Goal: Transaction & Acquisition: Purchase product/service

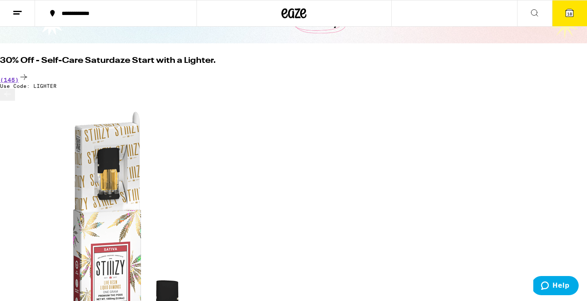
scroll to position [52, 0]
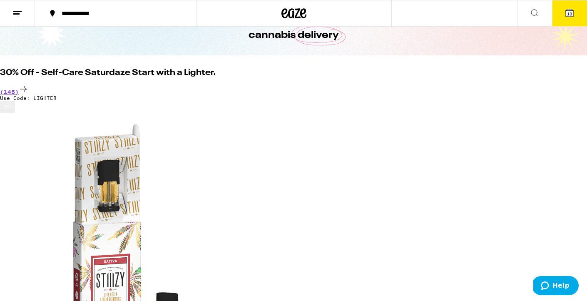
click at [570, 12] on span "18" at bounding box center [569, 13] width 5 height 5
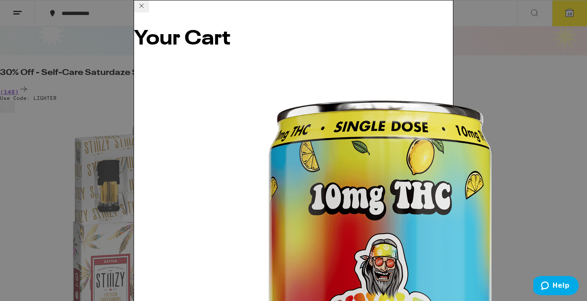
scroll to position [113, 0]
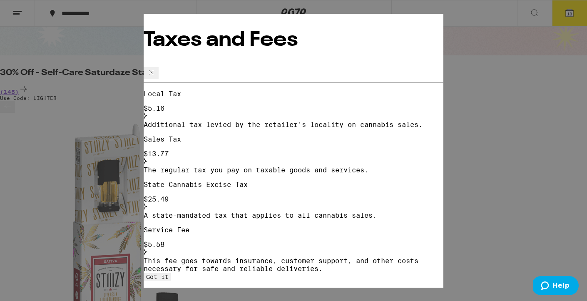
click at [156, 67] on icon at bounding box center [151, 72] width 10 height 10
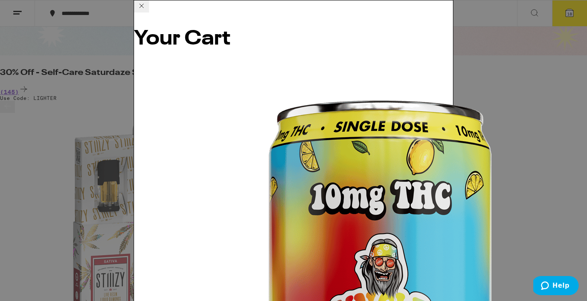
click at [146, 11] on icon at bounding box center [141, 6] width 10 height 10
